Goal: Task Accomplishment & Management: Manage account settings

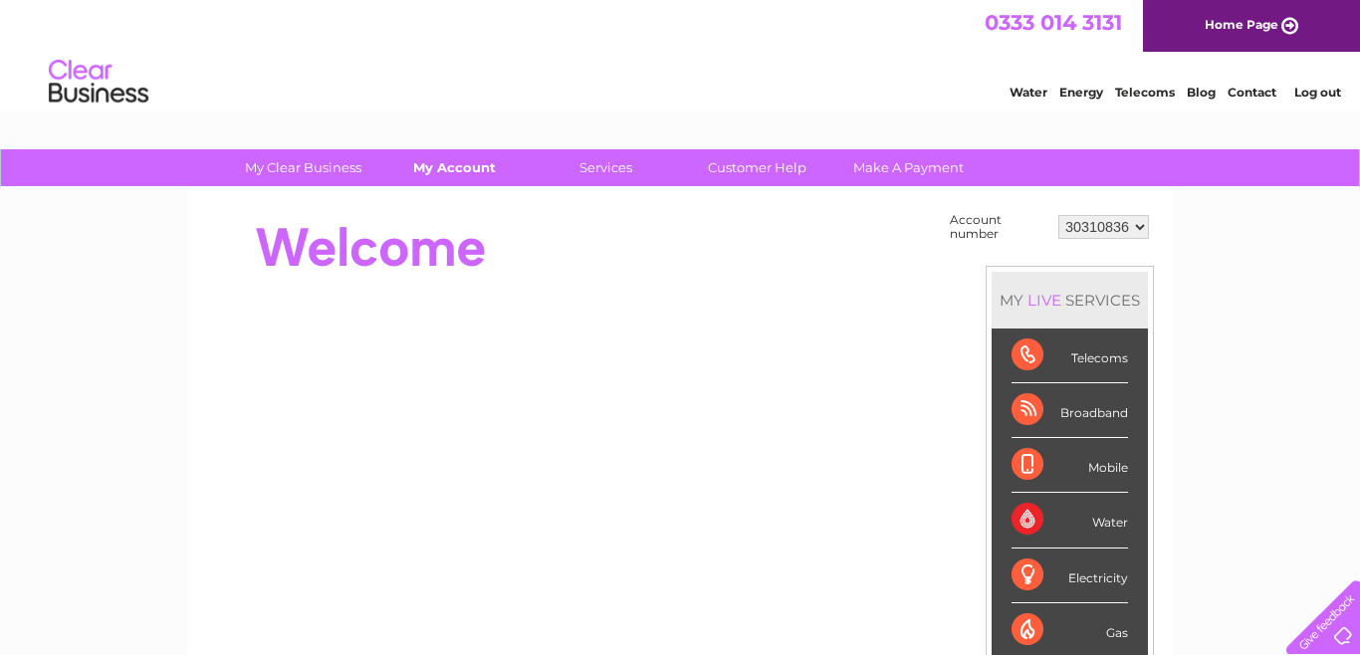
click at [491, 165] on link "My Account" at bounding box center [454, 167] width 164 height 37
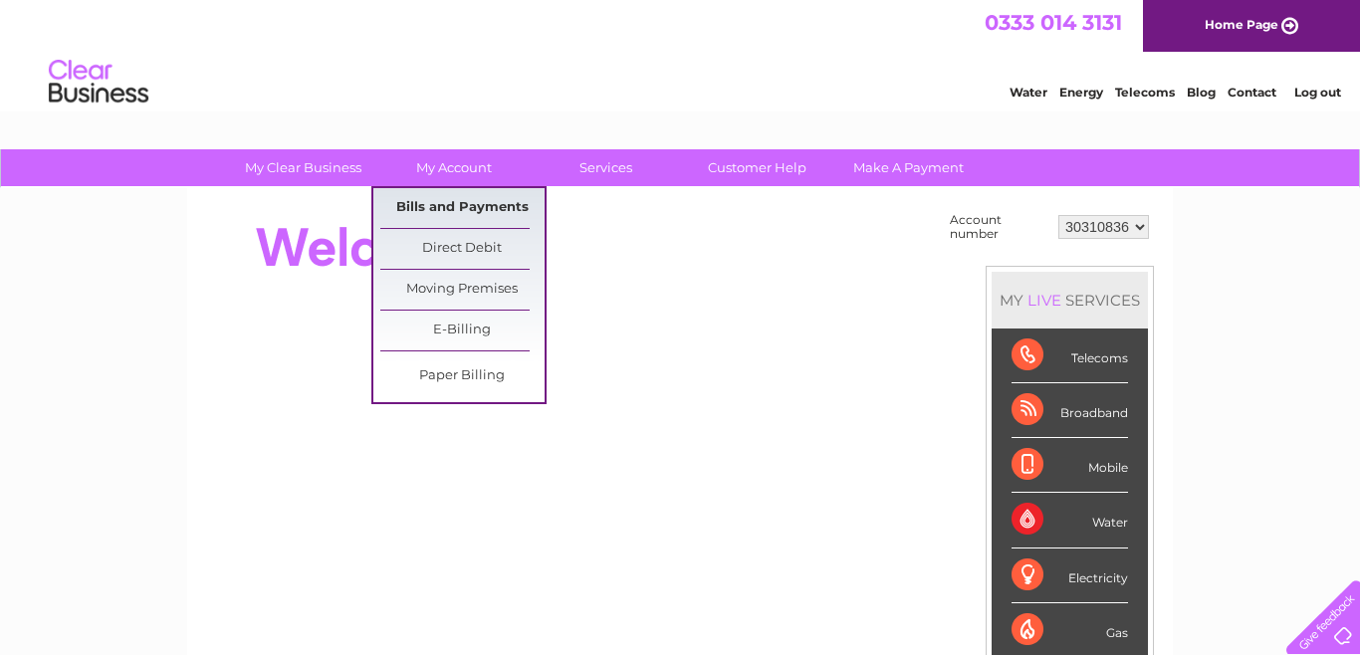
click at [483, 201] on link "Bills and Payments" at bounding box center [462, 208] width 164 height 40
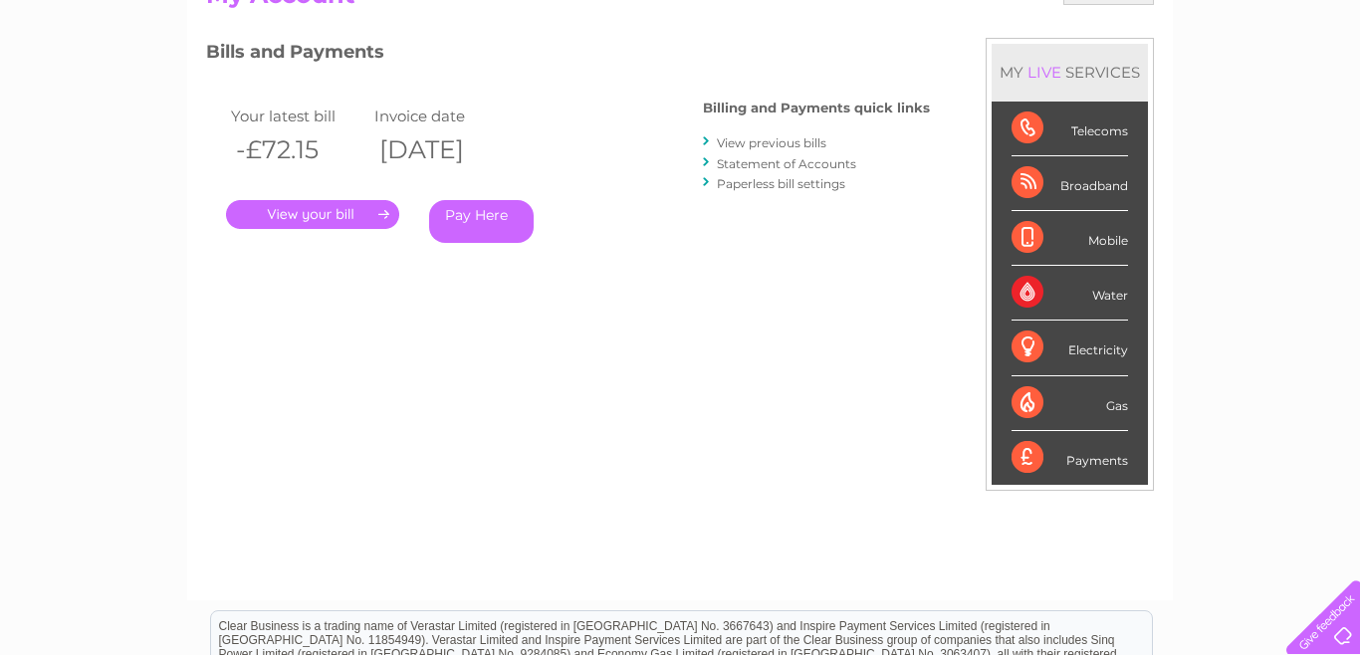
scroll to position [265, 0]
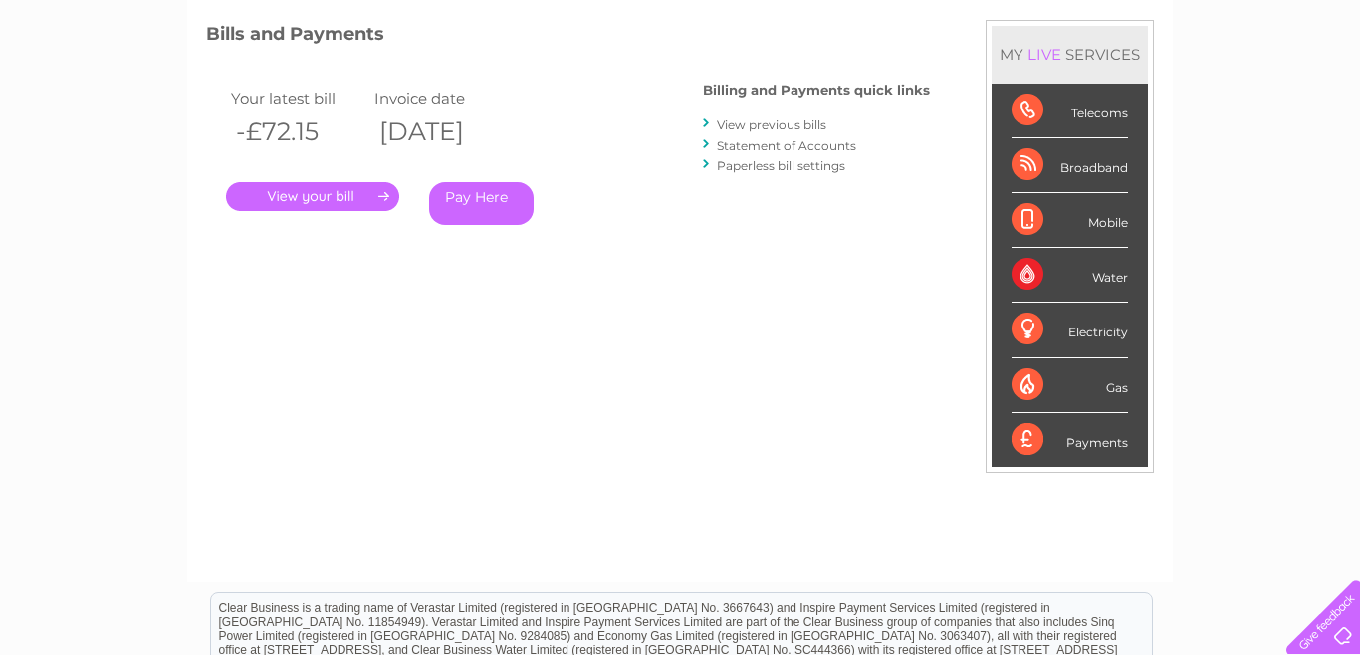
click at [777, 125] on link "View previous bills" at bounding box center [772, 124] width 110 height 15
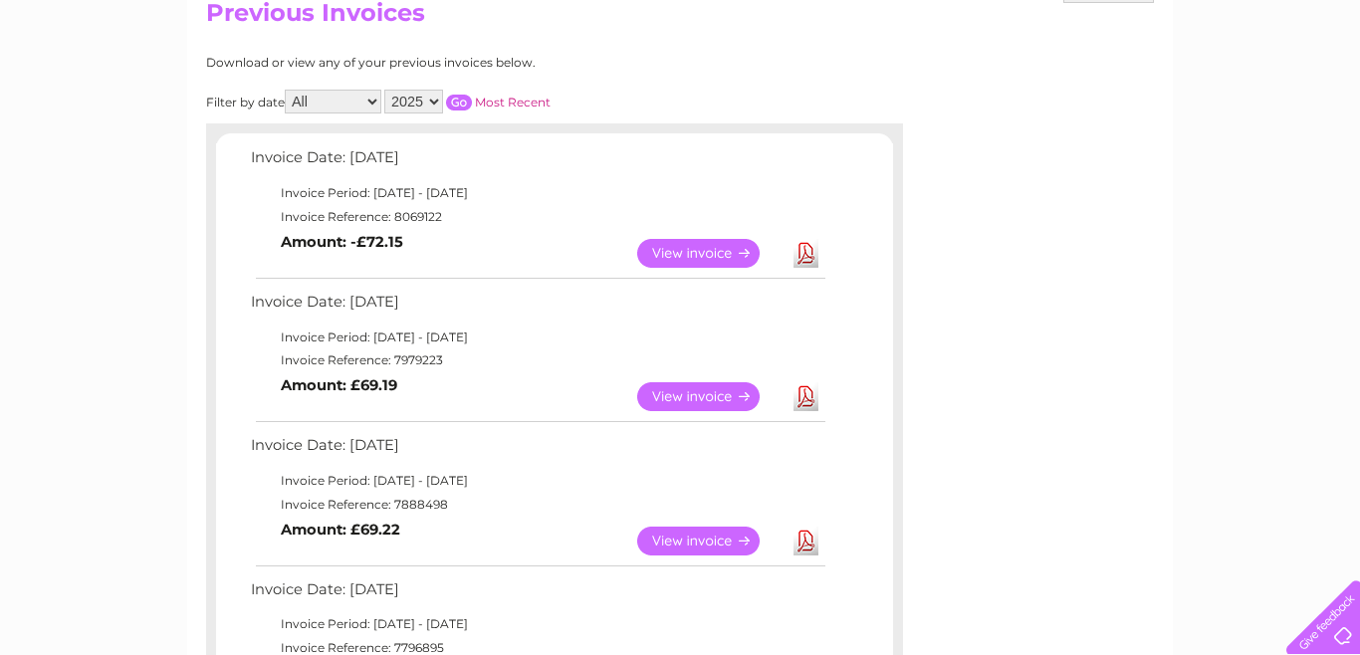
scroll to position [233, 0]
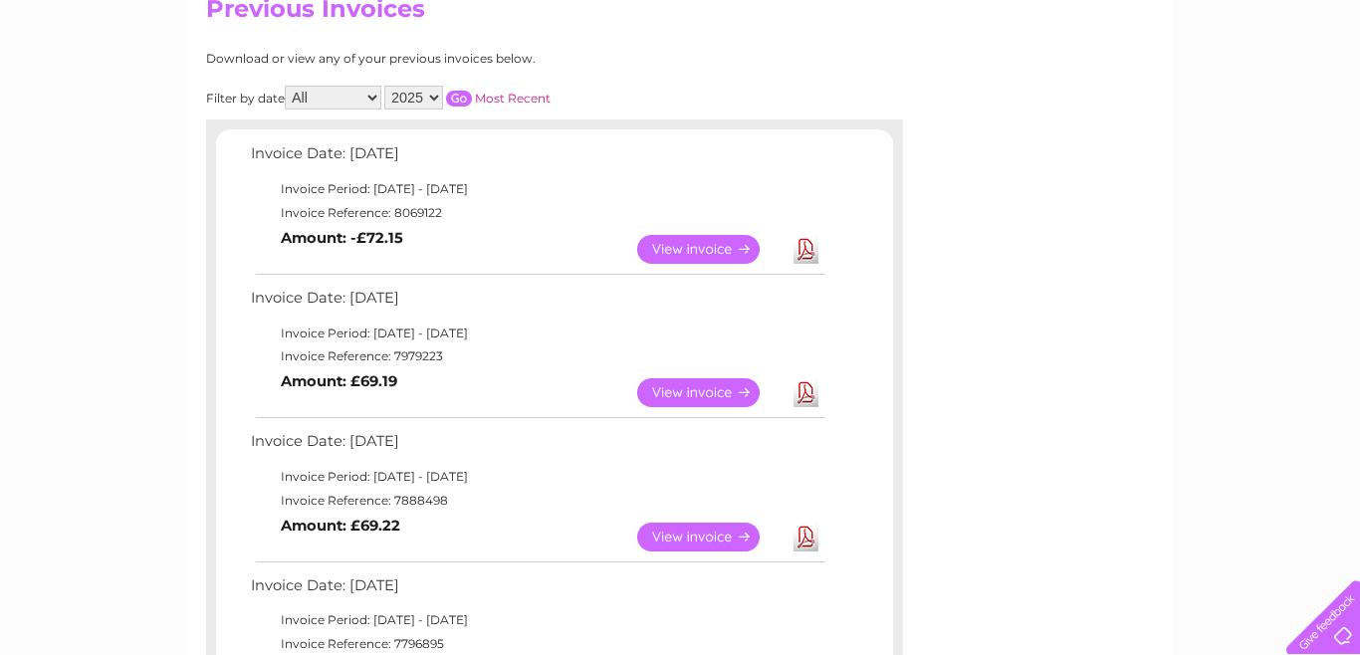
click at [803, 391] on link "Download" at bounding box center [805, 392] width 25 height 29
